Goal: Task Accomplishment & Management: Manage account settings

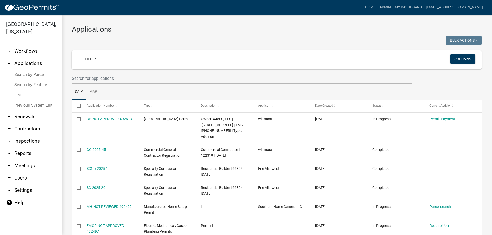
select select "3: 100"
click at [17, 96] on link "List" at bounding box center [30, 95] width 61 height 10
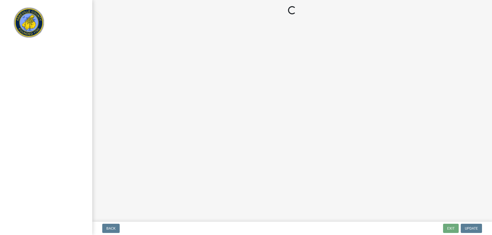
select select "3: 3"
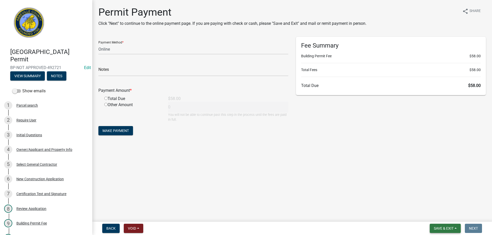
click at [437, 231] on button "Save & Exit" at bounding box center [445, 228] width 31 height 9
click at [443, 216] on button "Save & Exit" at bounding box center [440, 215] width 41 height 12
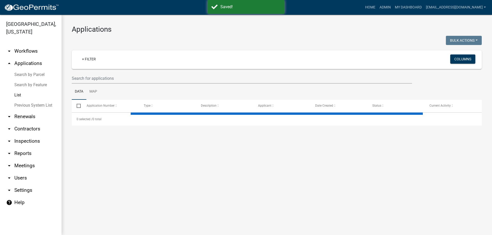
select select "3: 100"
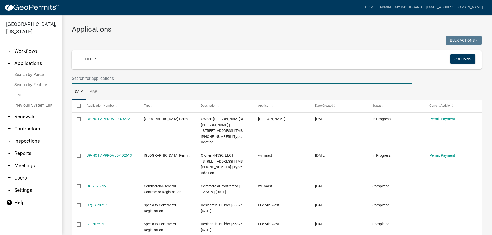
click at [106, 78] on input "text" at bounding box center [242, 78] width 340 height 11
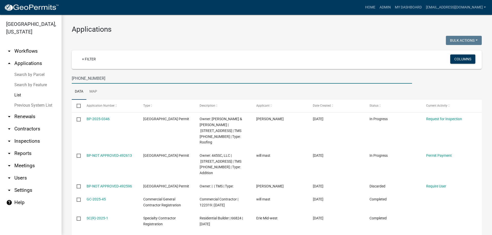
type input "[PHONE_NUMBER]"
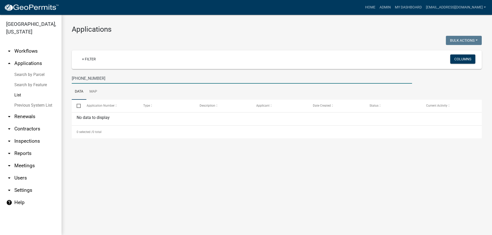
drag, startPoint x: 105, startPoint y: 75, endPoint x: 68, endPoint y: 75, distance: 36.9
click at [68, 75] on div "[PHONE_NUMBER]" at bounding box center [242, 78] width 348 height 11
click at [19, 94] on link "List" at bounding box center [30, 95] width 61 height 10
click at [17, 94] on link "List" at bounding box center [30, 95] width 61 height 10
click at [22, 73] on link "Search by Parcel" at bounding box center [30, 75] width 61 height 10
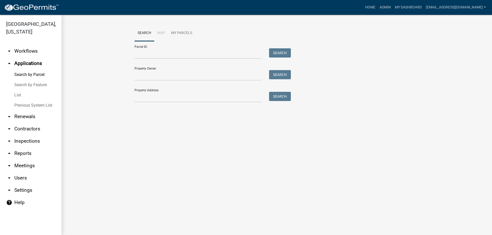
click at [17, 98] on link "List" at bounding box center [30, 95] width 61 height 10
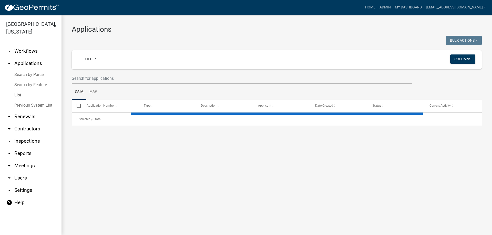
select select "3: 100"
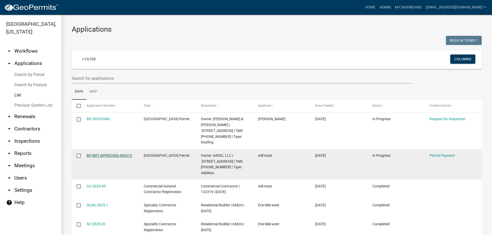
click at [100, 154] on link "BP-NOT APPROVED-492613" at bounding box center [109, 156] width 45 height 4
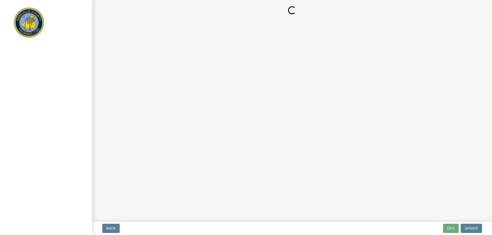
select select "3: 3"
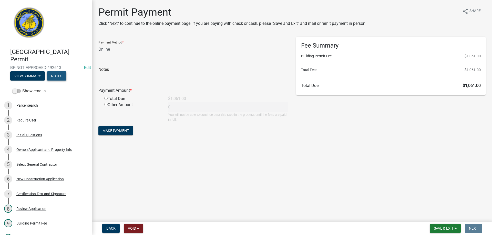
click at [59, 75] on button "Notes" at bounding box center [56, 75] width 19 height 9
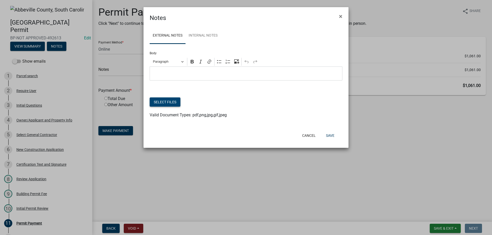
click at [166, 101] on button "Select files" at bounding box center [165, 102] width 31 height 9
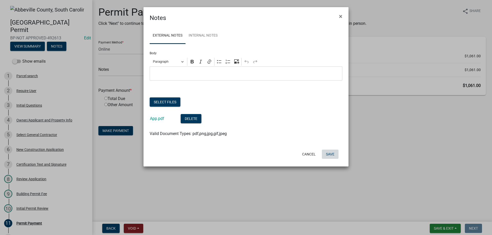
click at [333, 158] on button "Save" at bounding box center [330, 154] width 17 height 9
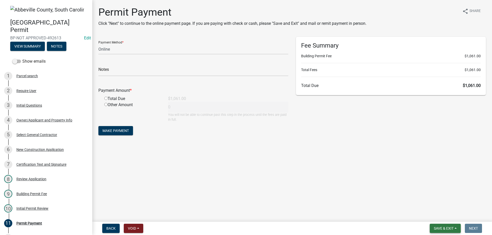
drag, startPoint x: 439, startPoint y: 230, endPoint x: 443, endPoint y: 224, distance: 7.3
click at [439, 230] on span "Save & Exit" at bounding box center [444, 229] width 20 height 4
click at [447, 219] on button "Save & Exit" at bounding box center [440, 215] width 41 height 12
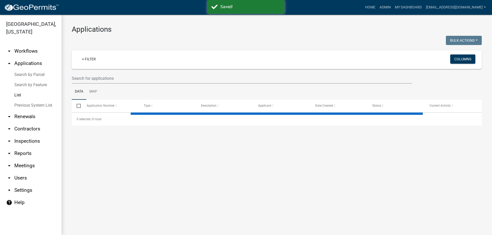
select select "3: 100"
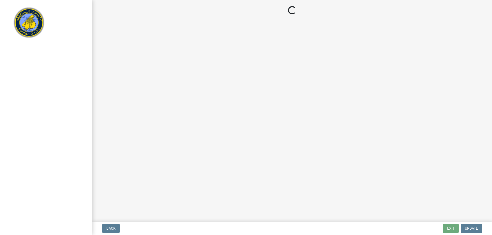
select select "896ec84b-7942-43b9-a78d-4f1554b7930c"
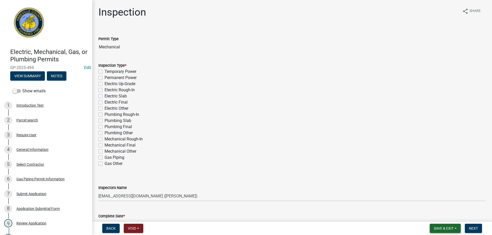
click at [438, 228] on span "Save & Exit" at bounding box center [444, 229] width 20 height 4
click at [453, 218] on button "Save & Exit" at bounding box center [440, 215] width 41 height 12
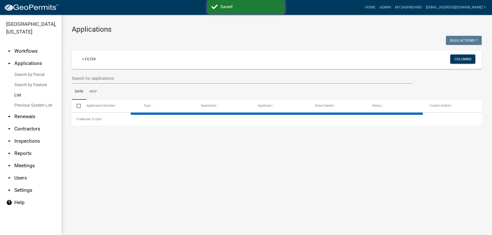
click at [22, 108] on link "Previous System List" at bounding box center [30, 105] width 61 height 10
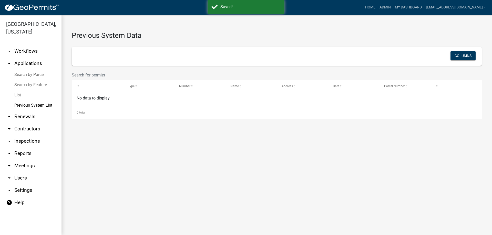
click at [106, 76] on input "text" at bounding box center [242, 75] width 340 height 11
select select "1: 25"
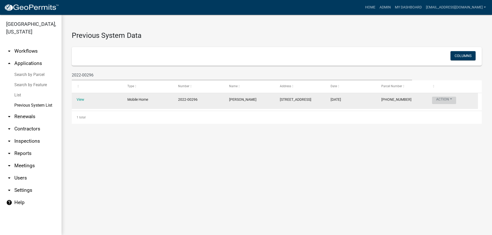
click at [442, 99] on button "Action" at bounding box center [444, 100] width 24 height 7
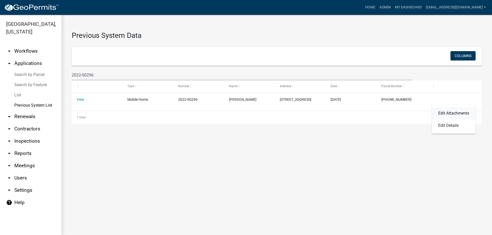
click at [452, 112] on link "Edit Attachments" at bounding box center [453, 113] width 43 height 12
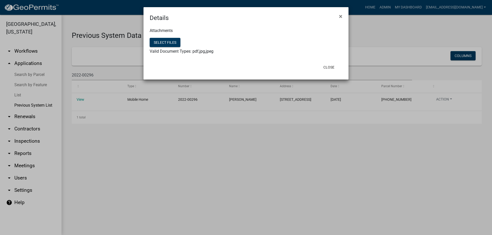
drag, startPoint x: 343, startPoint y: 17, endPoint x: 341, endPoint y: 23, distance: 5.8
click at [343, 17] on button "×" at bounding box center [341, 16] width 12 height 14
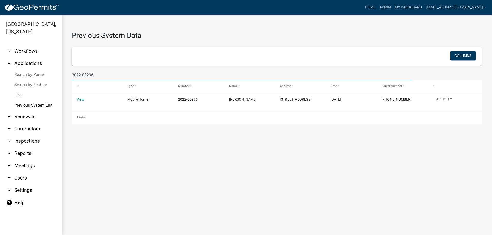
drag, startPoint x: 95, startPoint y: 75, endPoint x: 45, endPoint y: 73, distance: 50.2
click at [45, 73] on div "Abbeville County, South Carolina arrow_drop_down Workflows List arrow_drop_up A…" at bounding box center [246, 125] width 492 height 221
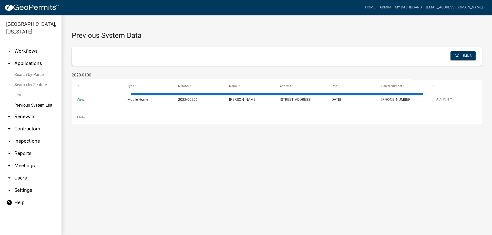
type input "2020-01008"
select select "1: 25"
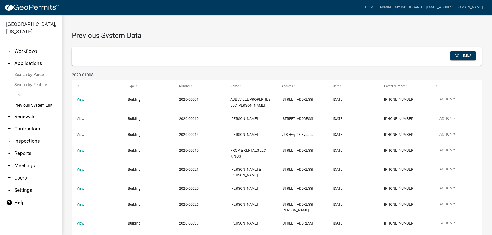
type input "2020-01008"
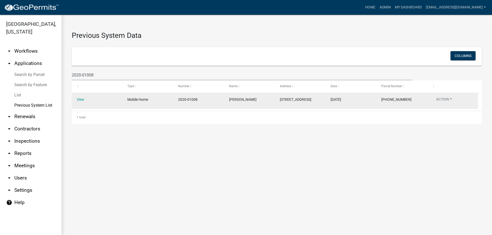
click at [452, 96] on datatable-body-cell "Action Edit Attachments Edit Details" at bounding box center [452, 101] width 51 height 16
click at [451, 98] on button "Action" at bounding box center [444, 100] width 24 height 7
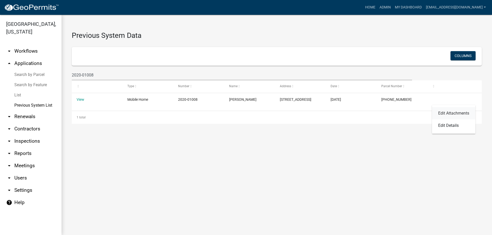
click at [453, 112] on link "Edit Attachments" at bounding box center [453, 113] width 43 height 12
